Goal: Task Accomplishment & Management: Use online tool/utility

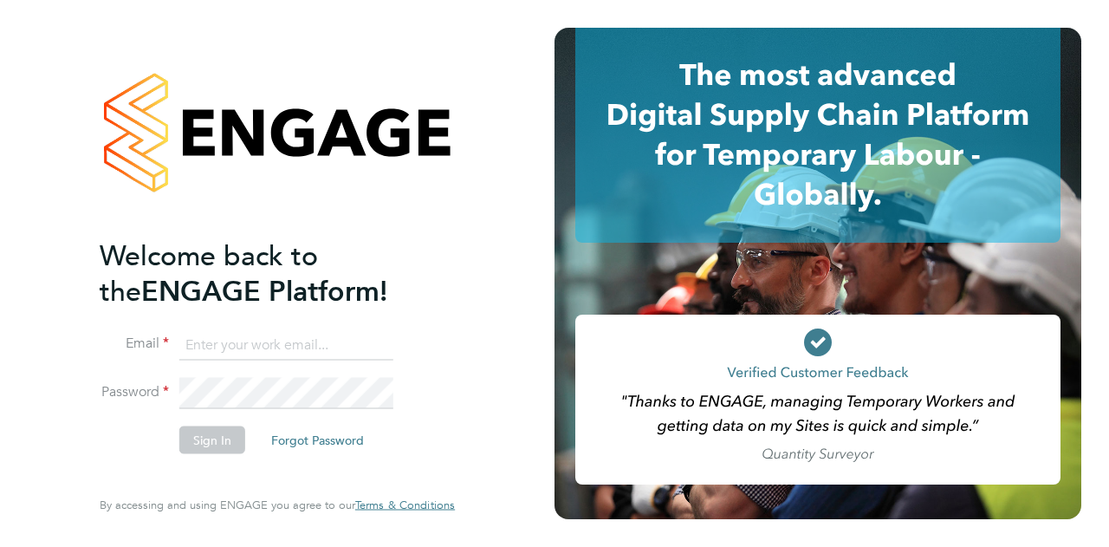
type input "[EMAIL_ADDRESS][PERSON_NAME][PERSON_NAME][DOMAIN_NAME]"
click at [215, 443] on button "Sign In" at bounding box center [212, 440] width 66 height 28
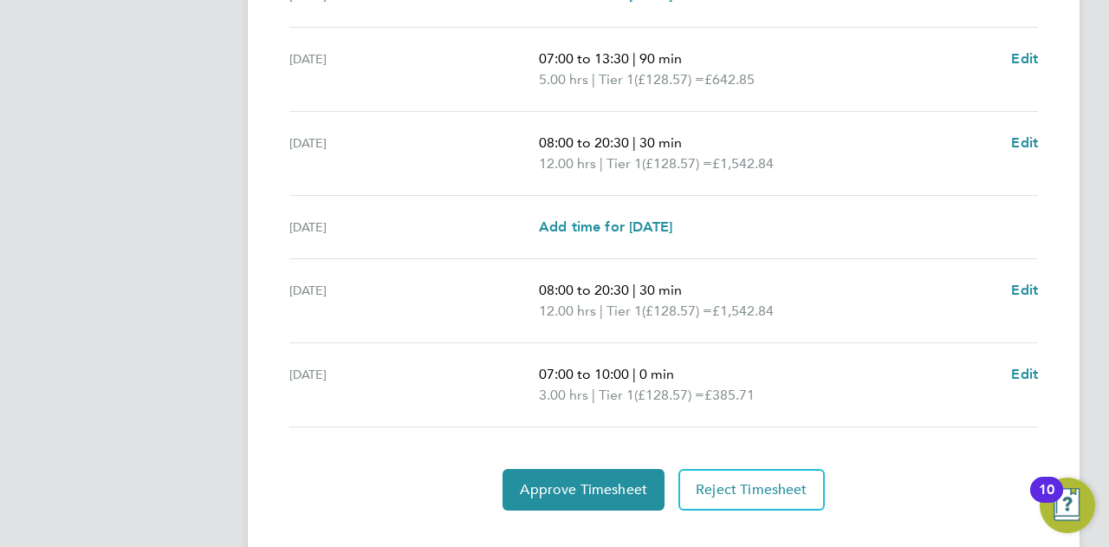
scroll to position [693, 0]
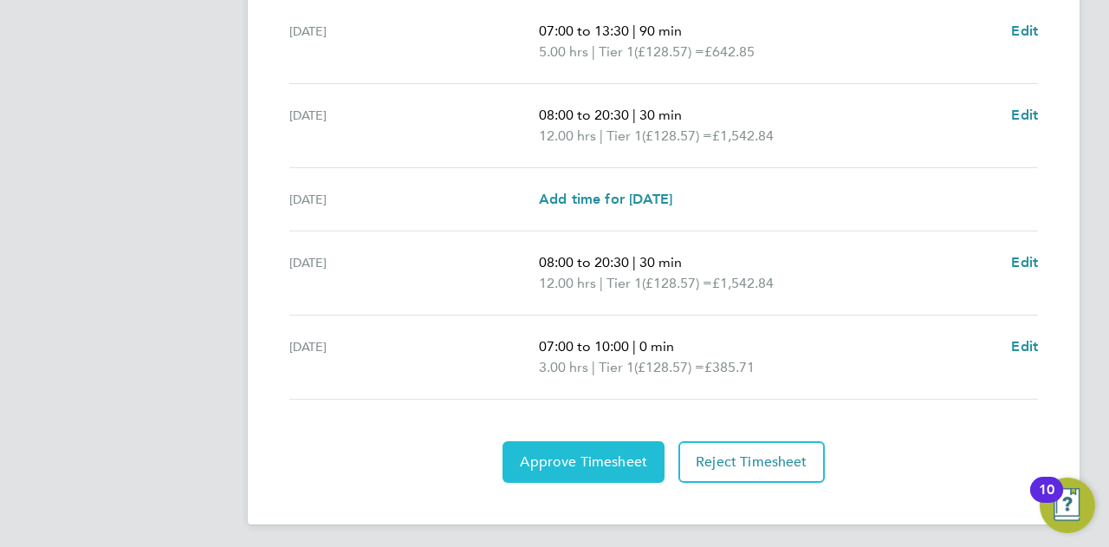
click at [589, 454] on span "Approve Timesheet" at bounding box center [583, 461] width 127 height 17
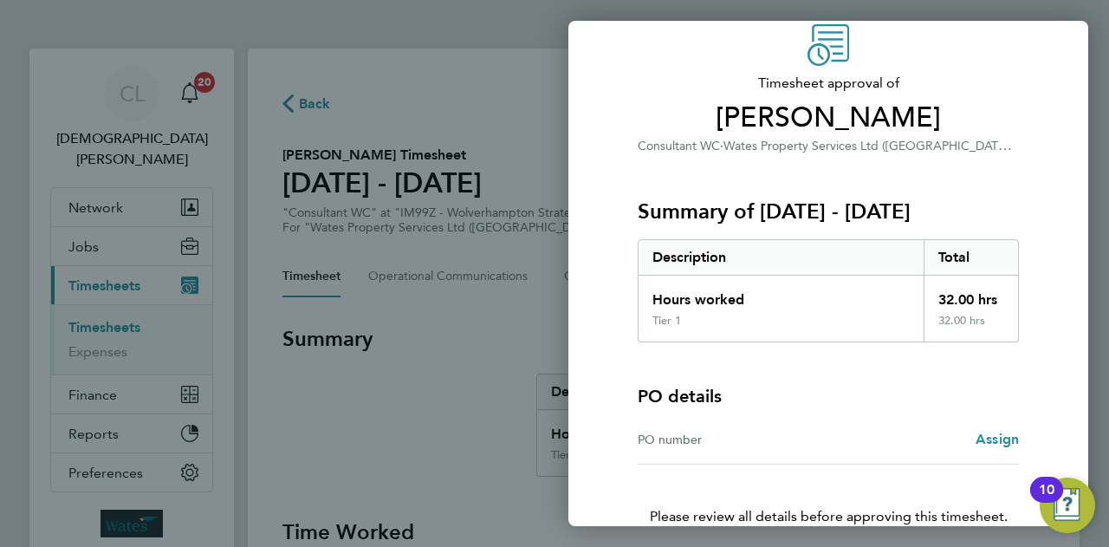
scroll to position [162, 0]
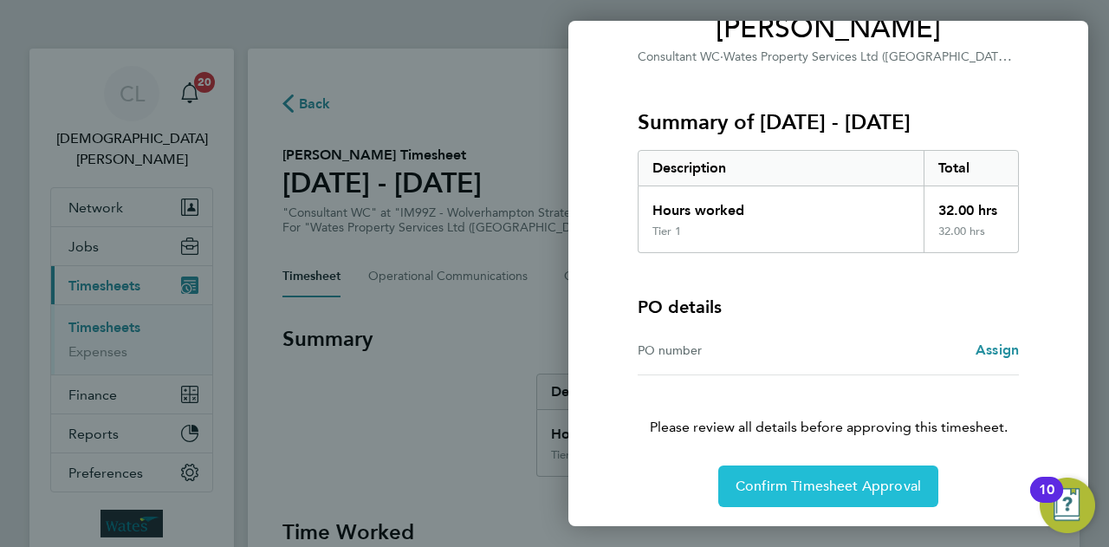
click at [816, 474] on button "Confirm Timesheet Approval" at bounding box center [829, 486] width 220 height 42
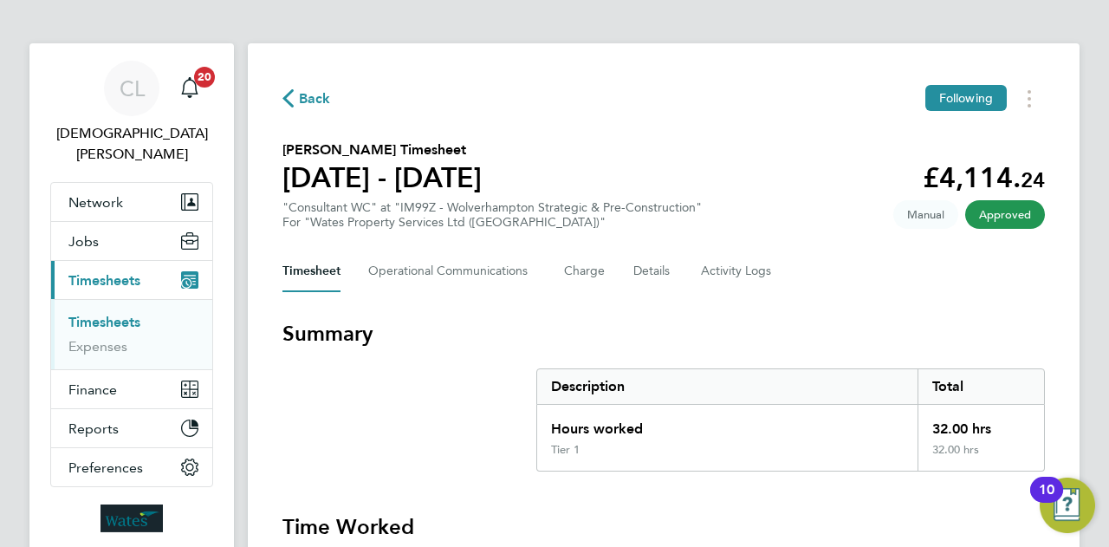
scroll to position [5, 0]
